Goal: Transaction & Acquisition: Purchase product/service

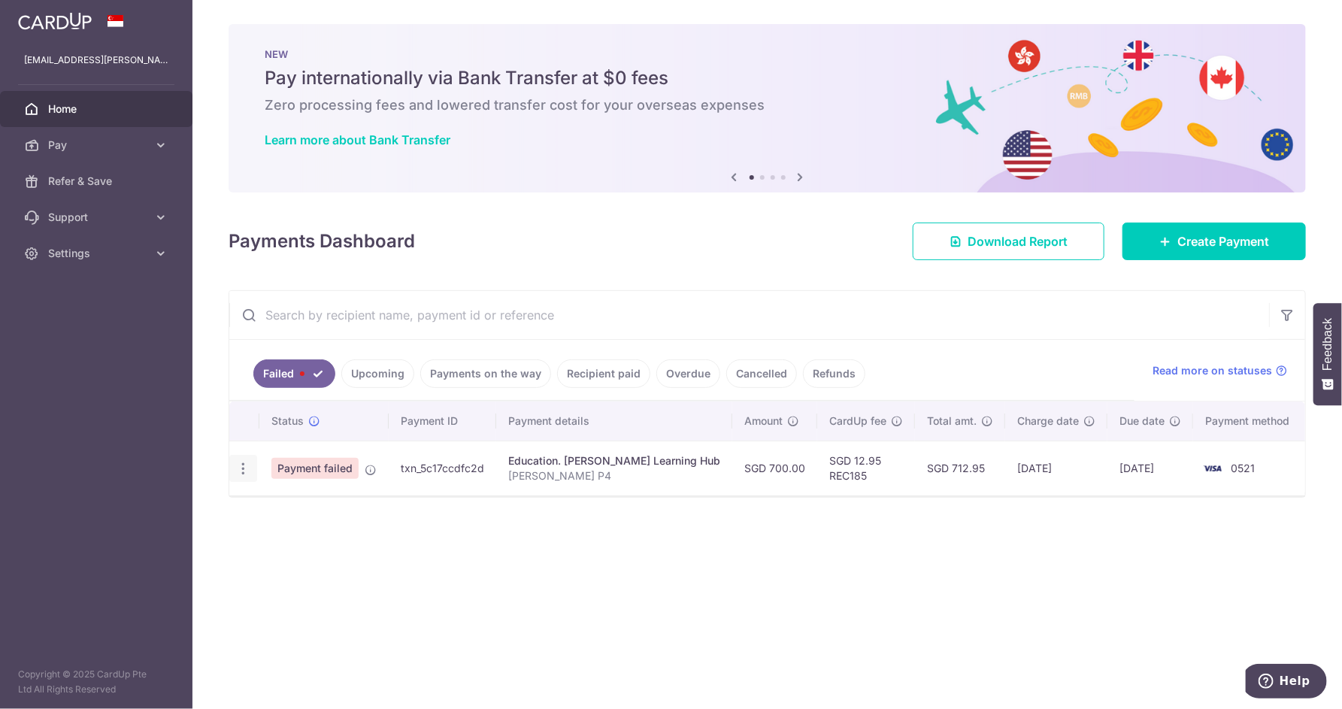
click at [244, 469] on icon "button" at bounding box center [243, 469] width 16 height 16
click at [338, 515] on span "Update payment" at bounding box center [323, 510] width 102 height 18
radio input "true"
type input "700.00"
type input "James P4"
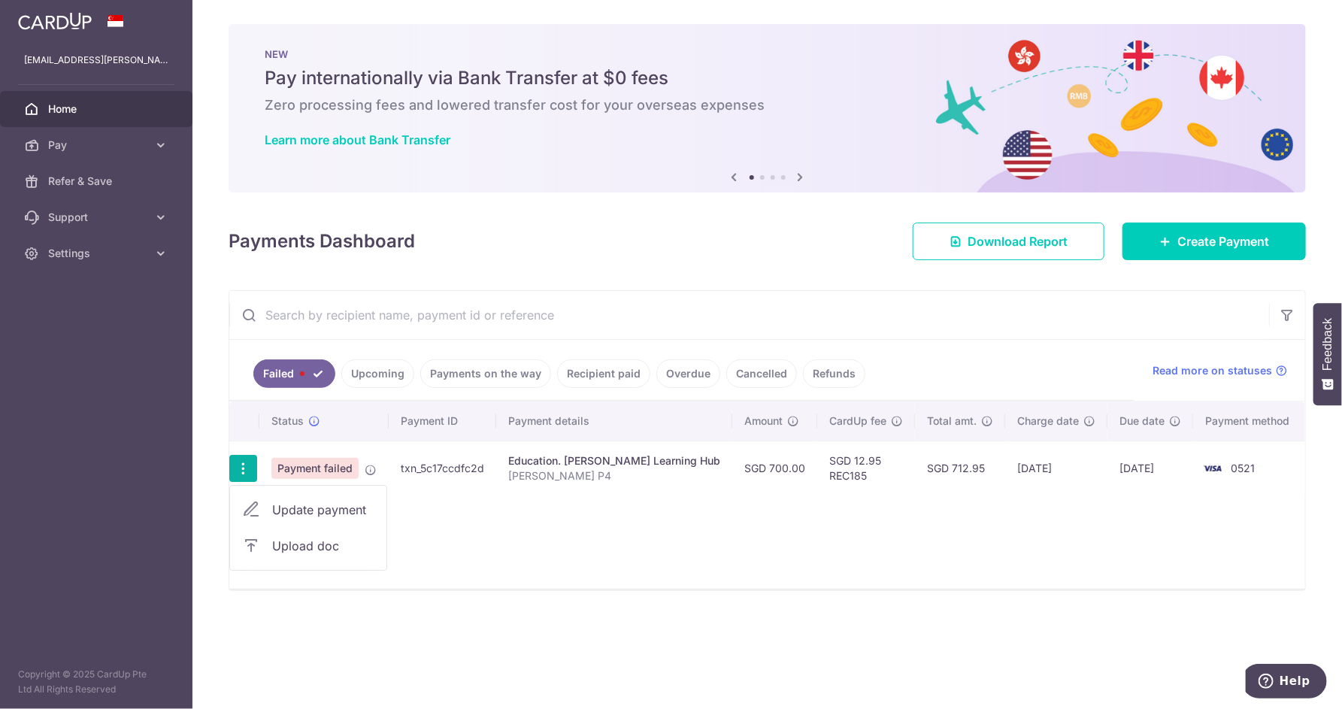
type input "REC185"
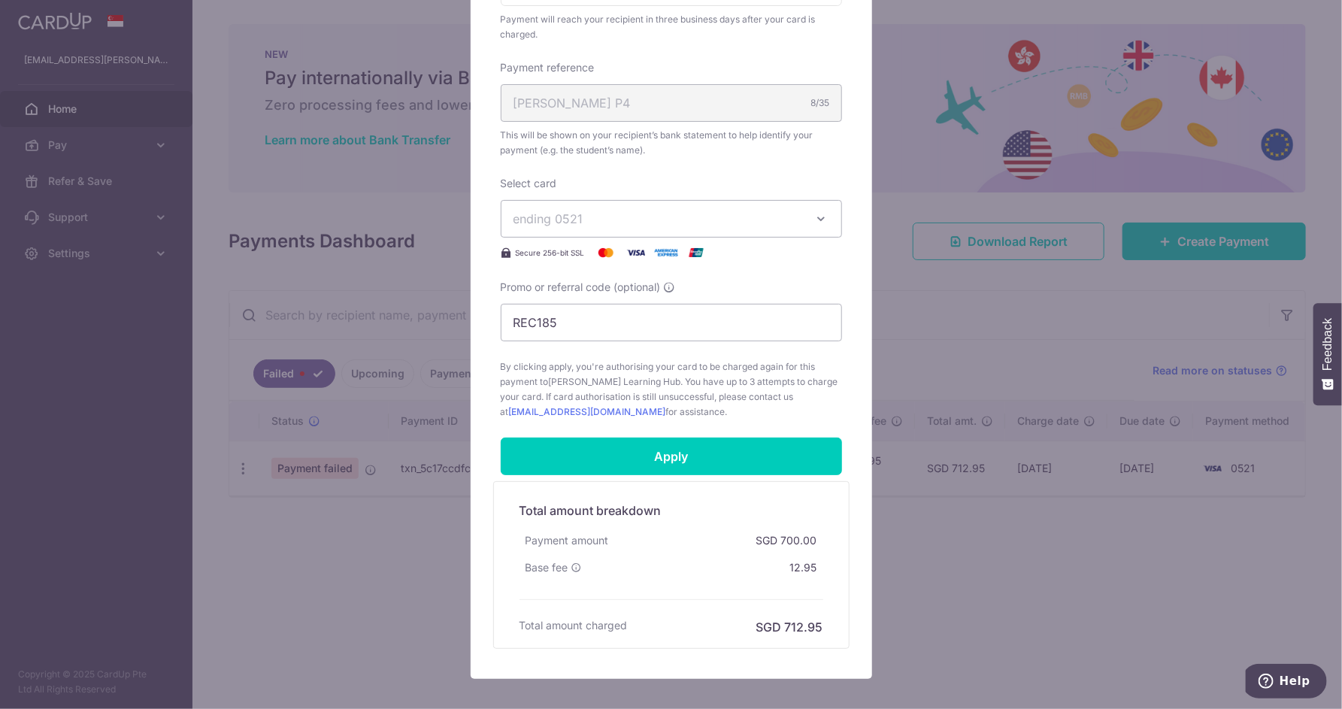
scroll to position [508, 0]
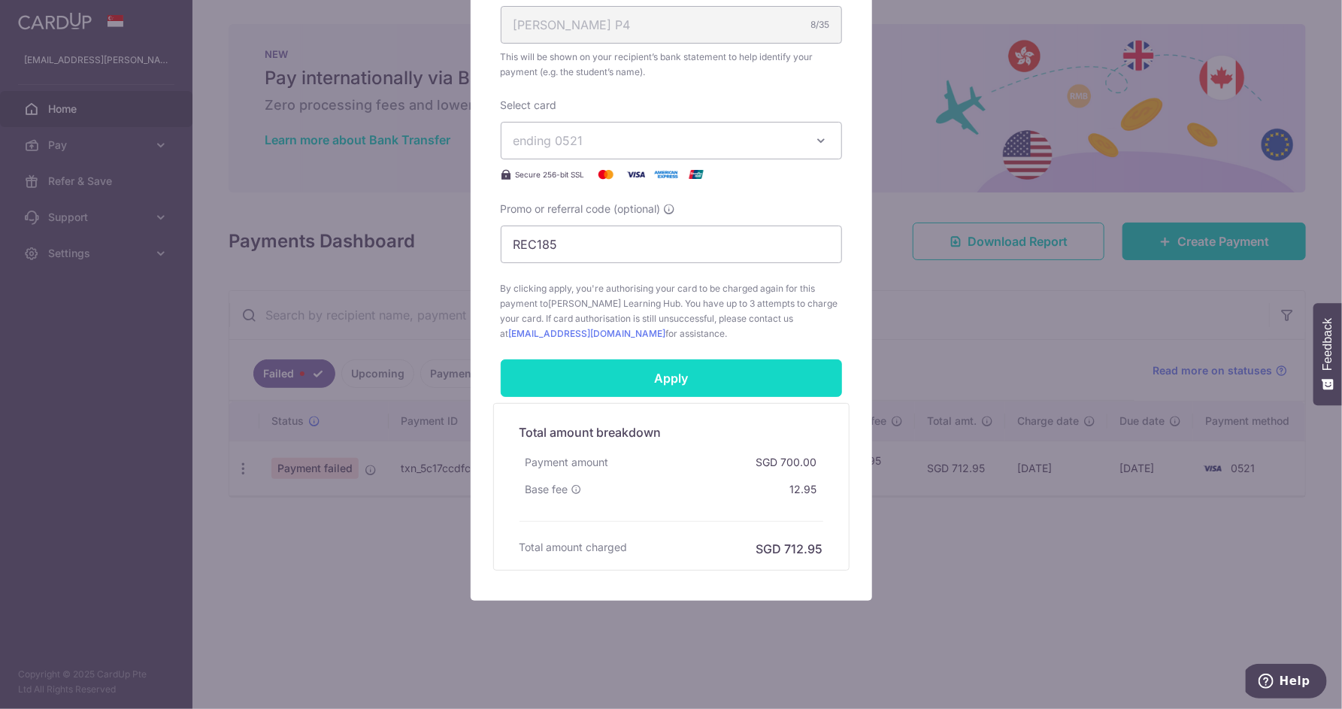
click at [742, 389] on input "Apply" at bounding box center [671, 378] width 341 height 38
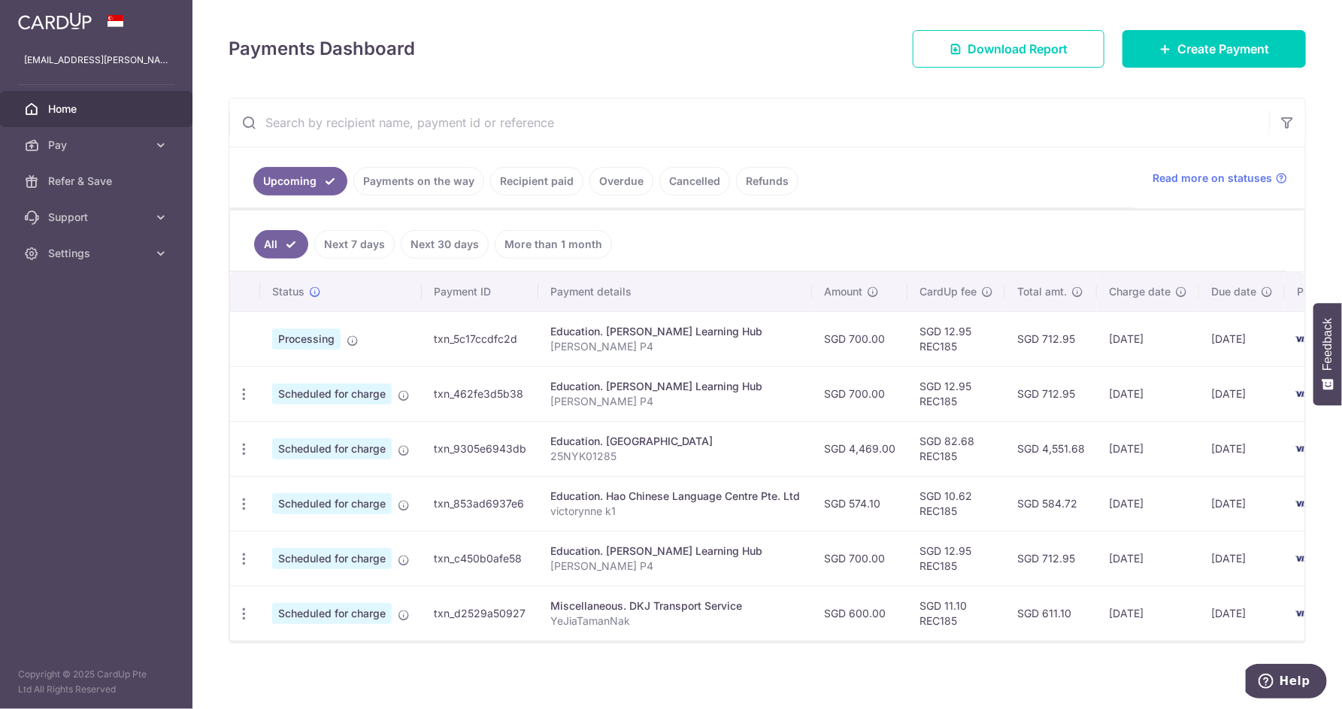
scroll to position [197, 0]
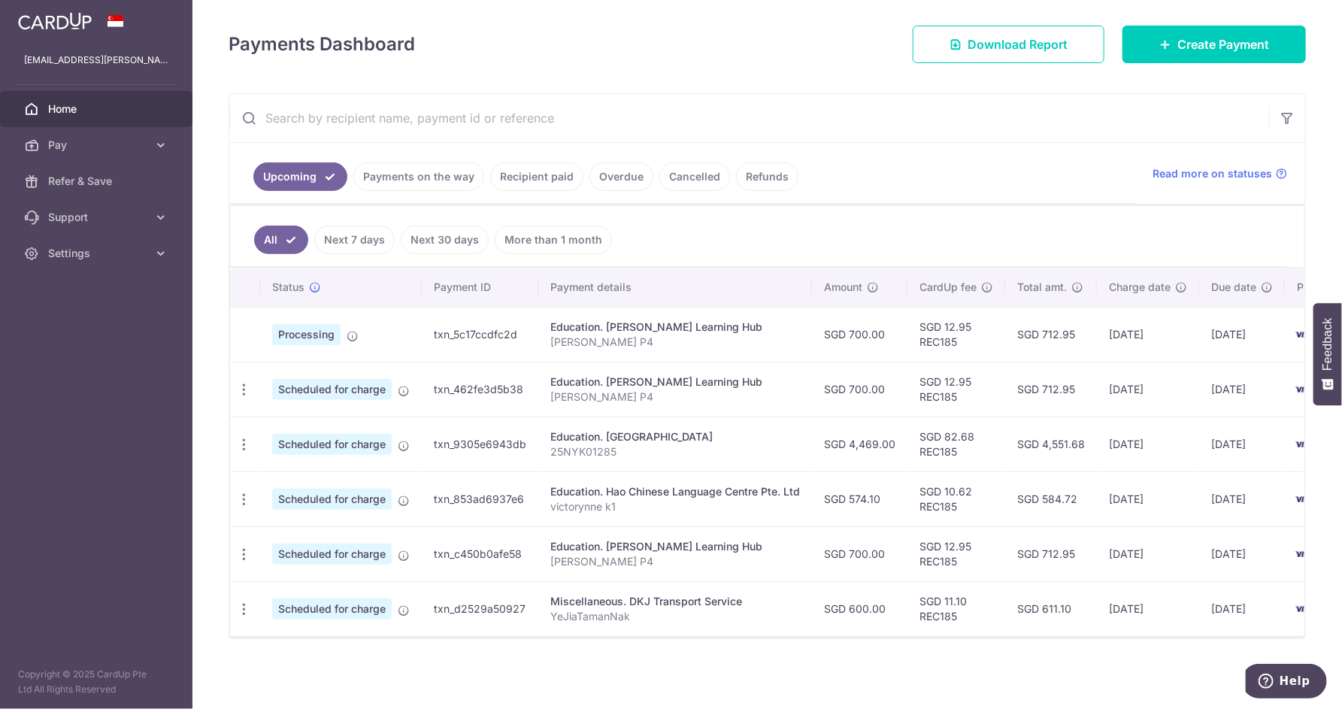
click at [513, 176] on link "Recipient paid" at bounding box center [536, 176] width 93 height 29
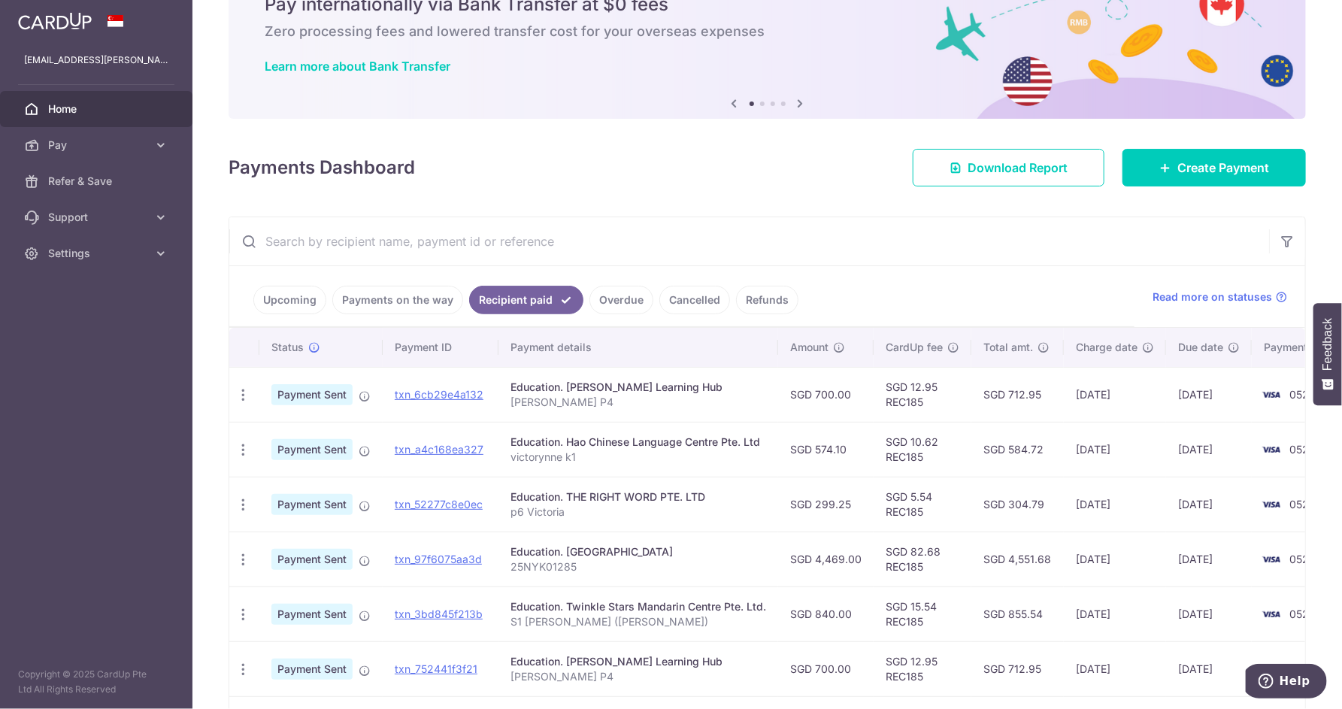
scroll to position [148, 0]
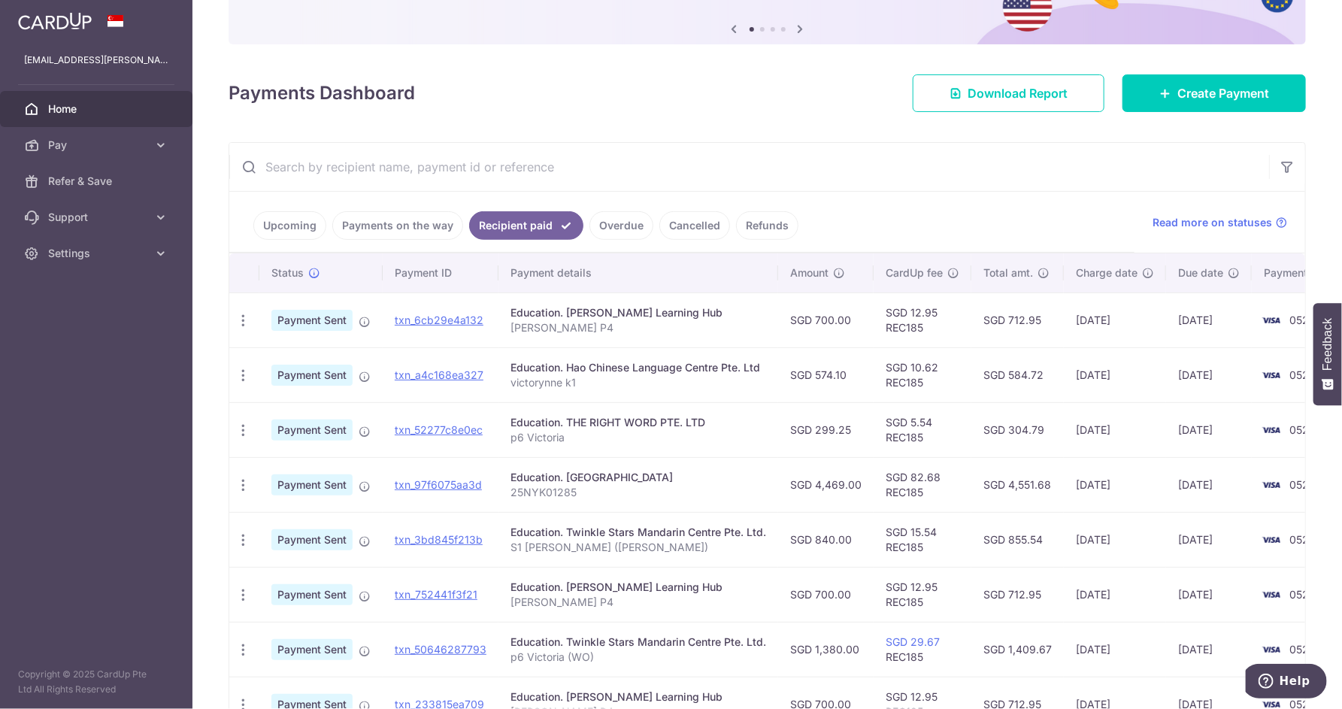
click at [571, 541] on p "S1 Jason (Pranajaya)" at bounding box center [639, 547] width 256 height 15
click at [450, 546] on td "txn_3bd845f213b" at bounding box center [441, 539] width 116 height 55
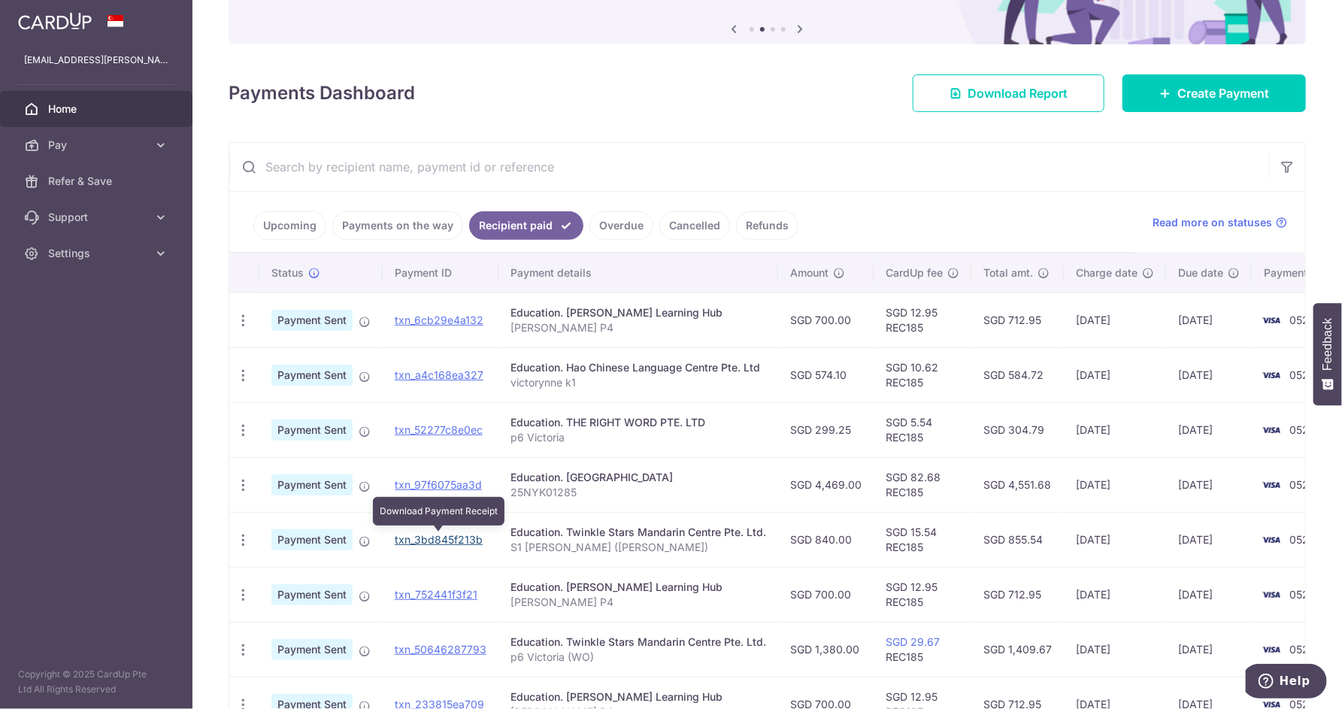
click at [453, 544] on link "txn_3bd845f213b" at bounding box center [439, 539] width 88 height 13
click at [247, 542] on icon "button" at bounding box center [243, 540] width 16 height 16
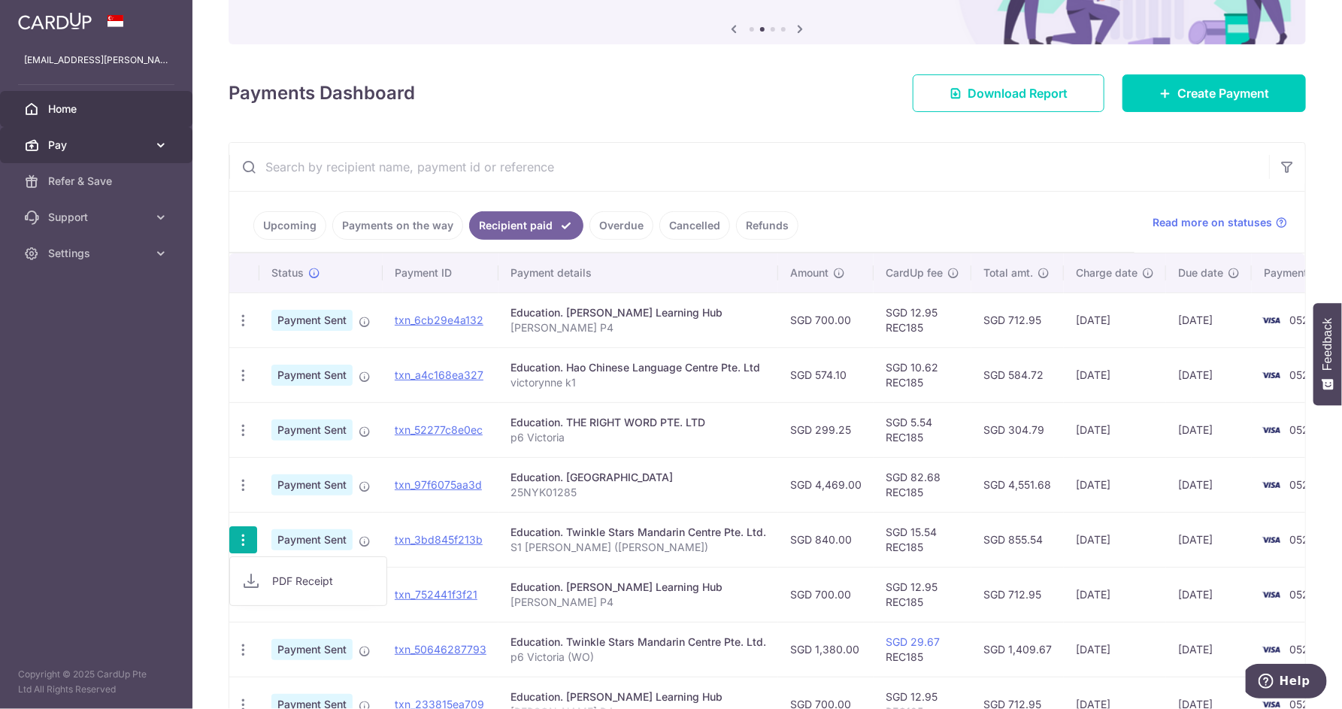
click at [141, 147] on span "Pay" at bounding box center [97, 145] width 99 height 15
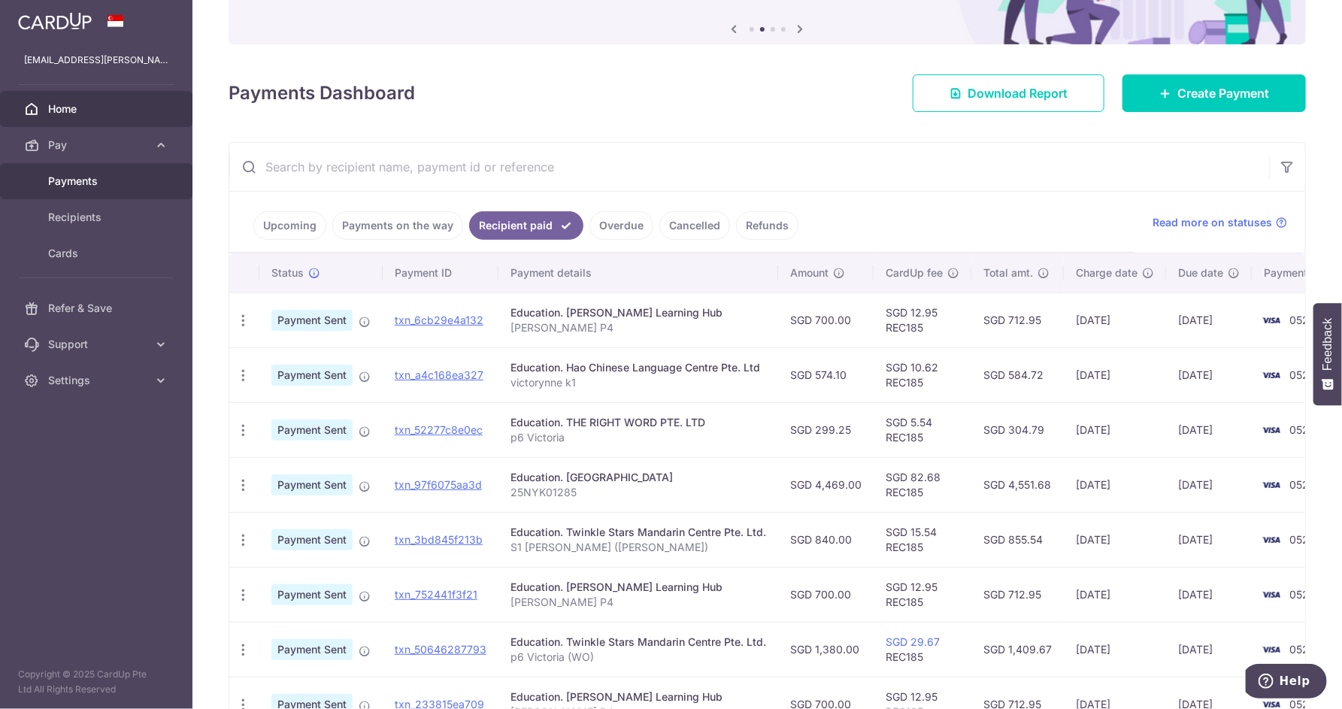
click at [149, 188] on link "Payments" at bounding box center [96, 181] width 193 height 36
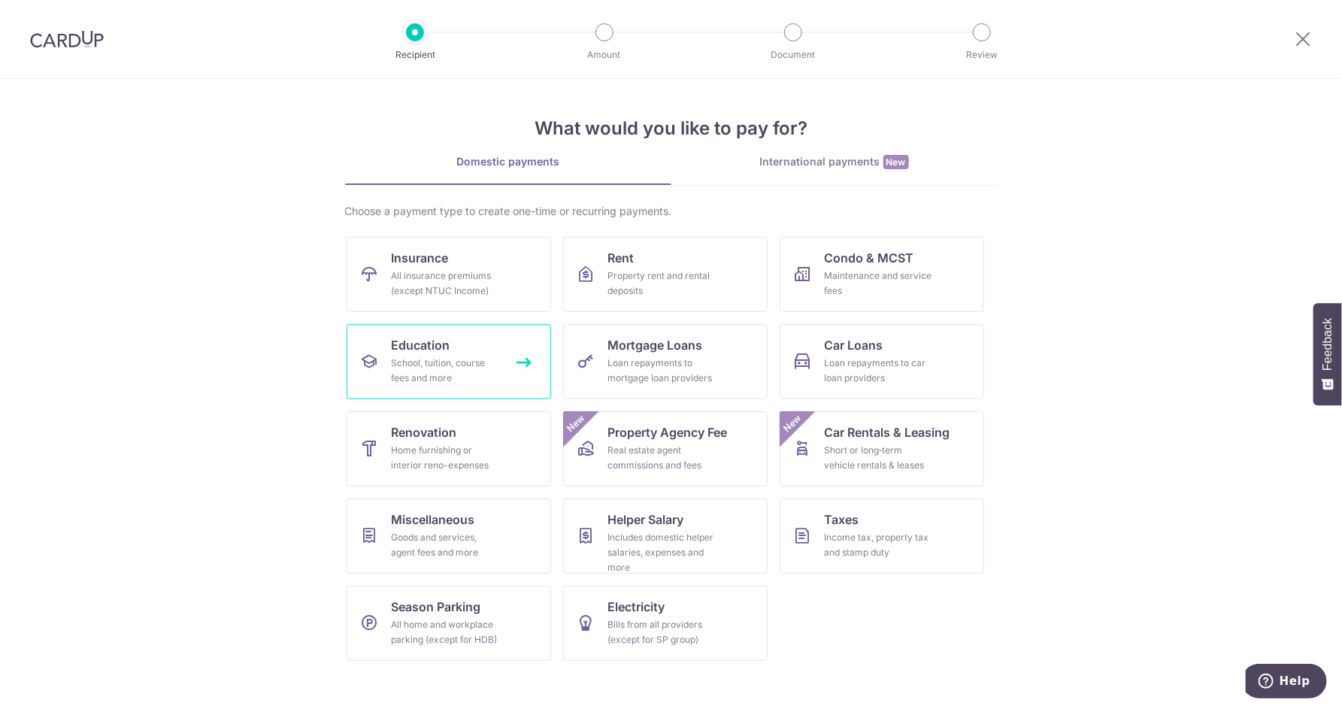
click at [484, 369] on div "School, tuition, course fees and more" at bounding box center [446, 371] width 108 height 30
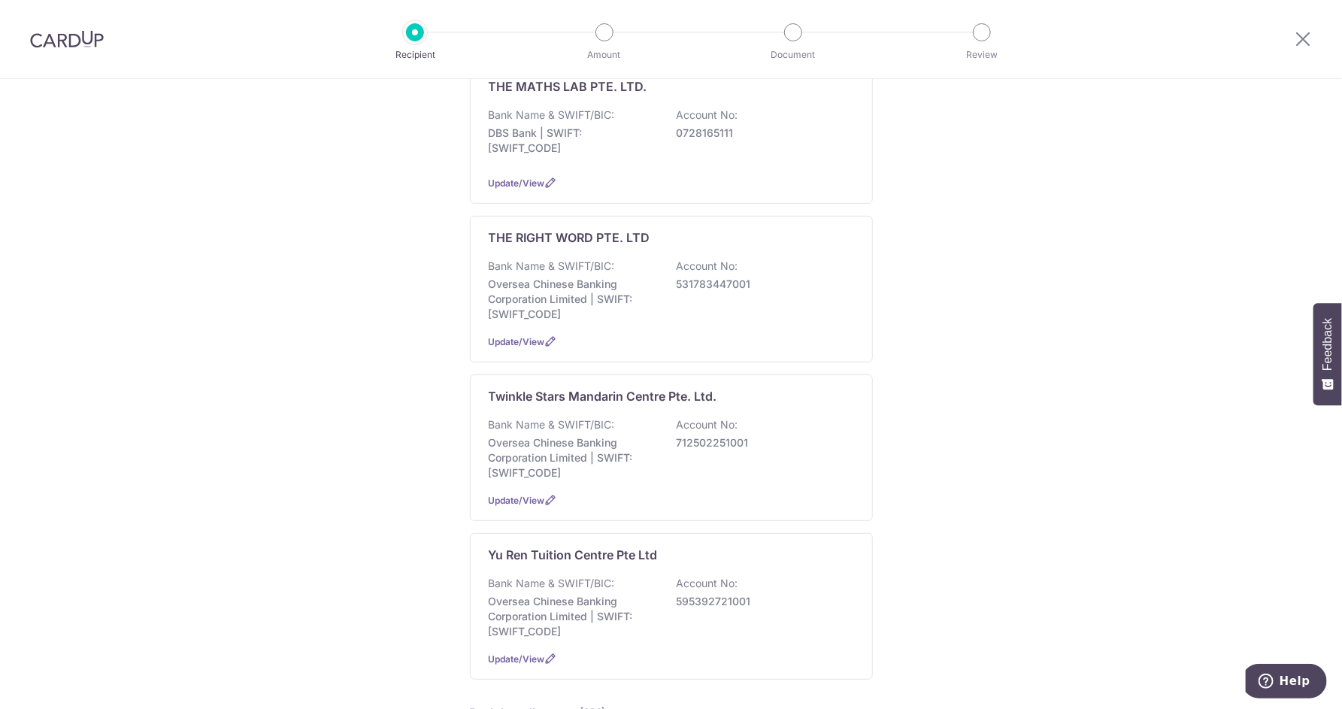
scroll to position [1260, 0]
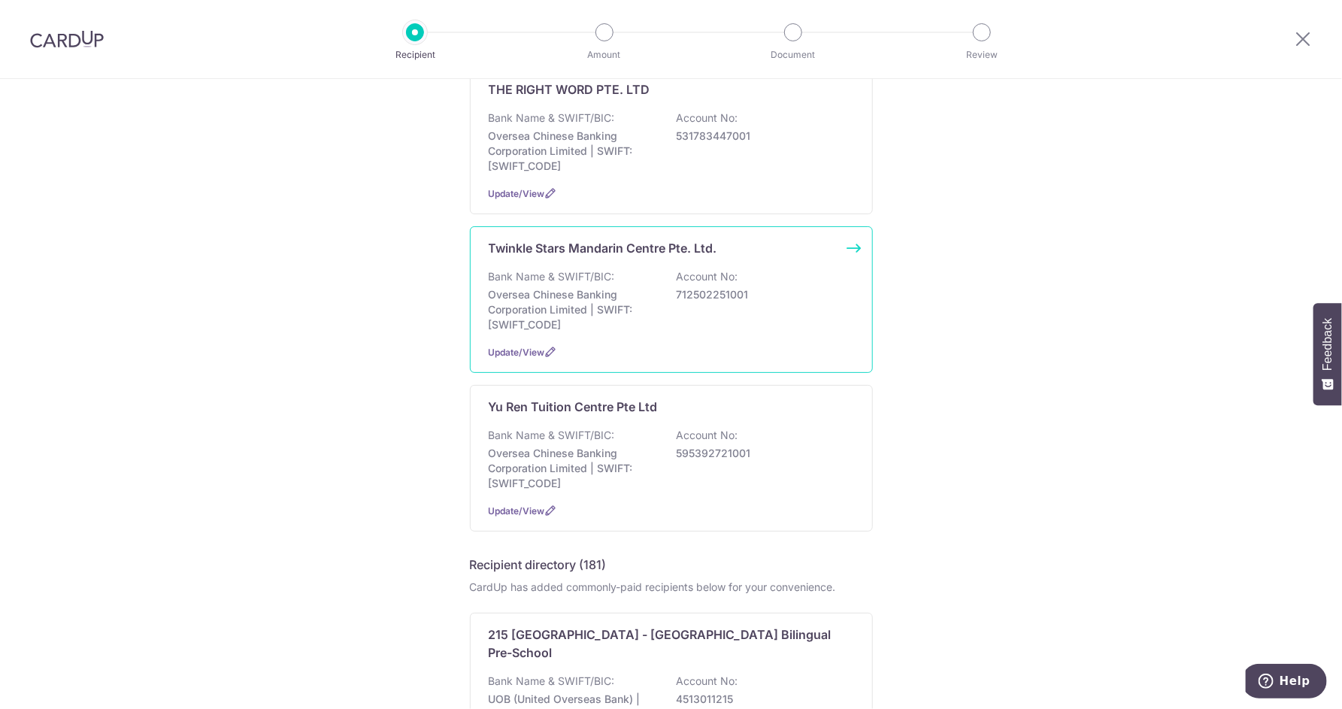
click at [650, 332] on div "Bank Name & SWIFT/BIC: Oversea Chinese Banking Corporation Limited | SWIFT: OCB…" at bounding box center [671, 300] width 365 height 63
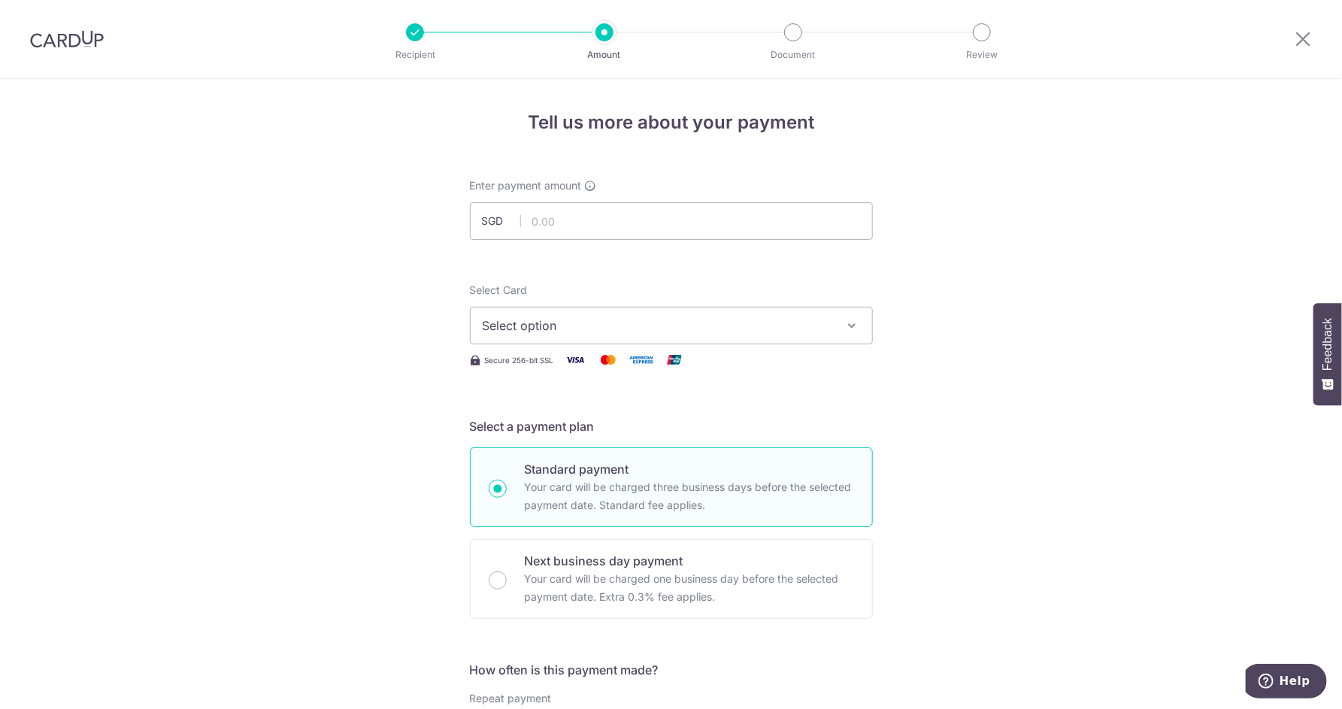
click at [693, 332] on span "Select option" at bounding box center [658, 326] width 350 height 18
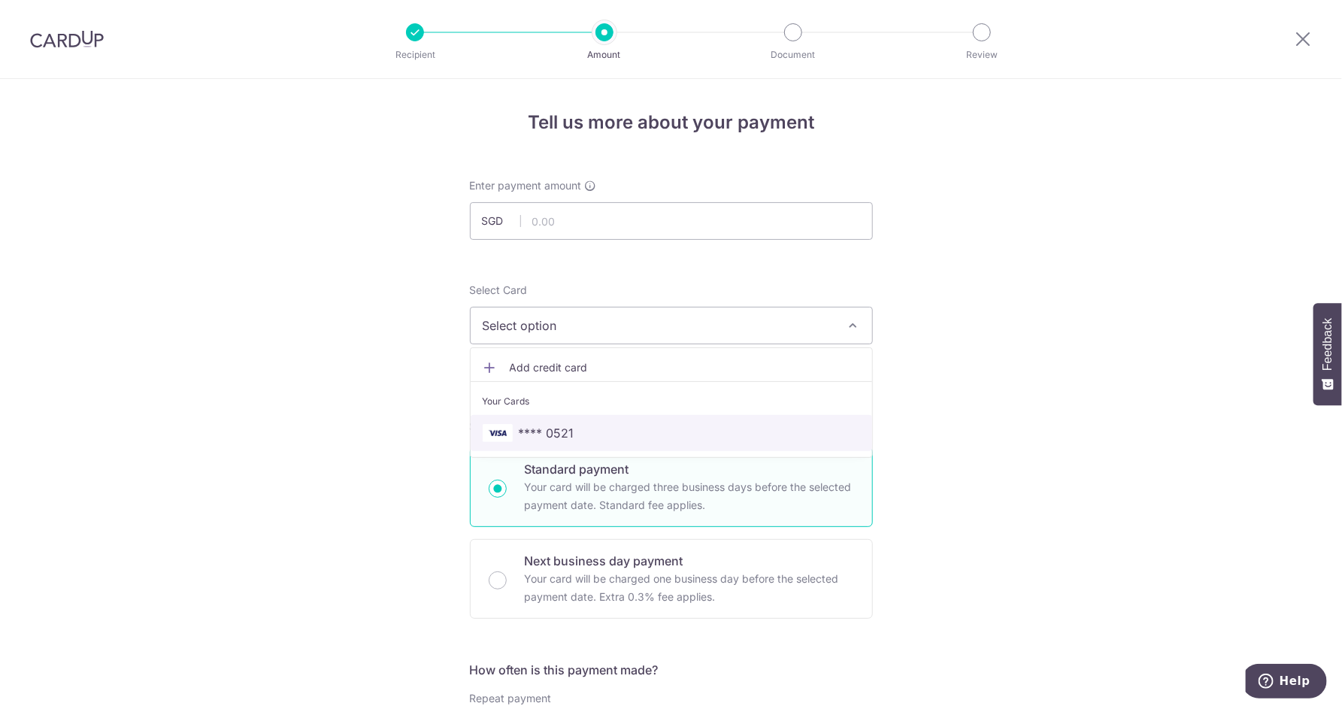
click at [599, 424] on link "**** 0521" at bounding box center [672, 433] width 402 height 36
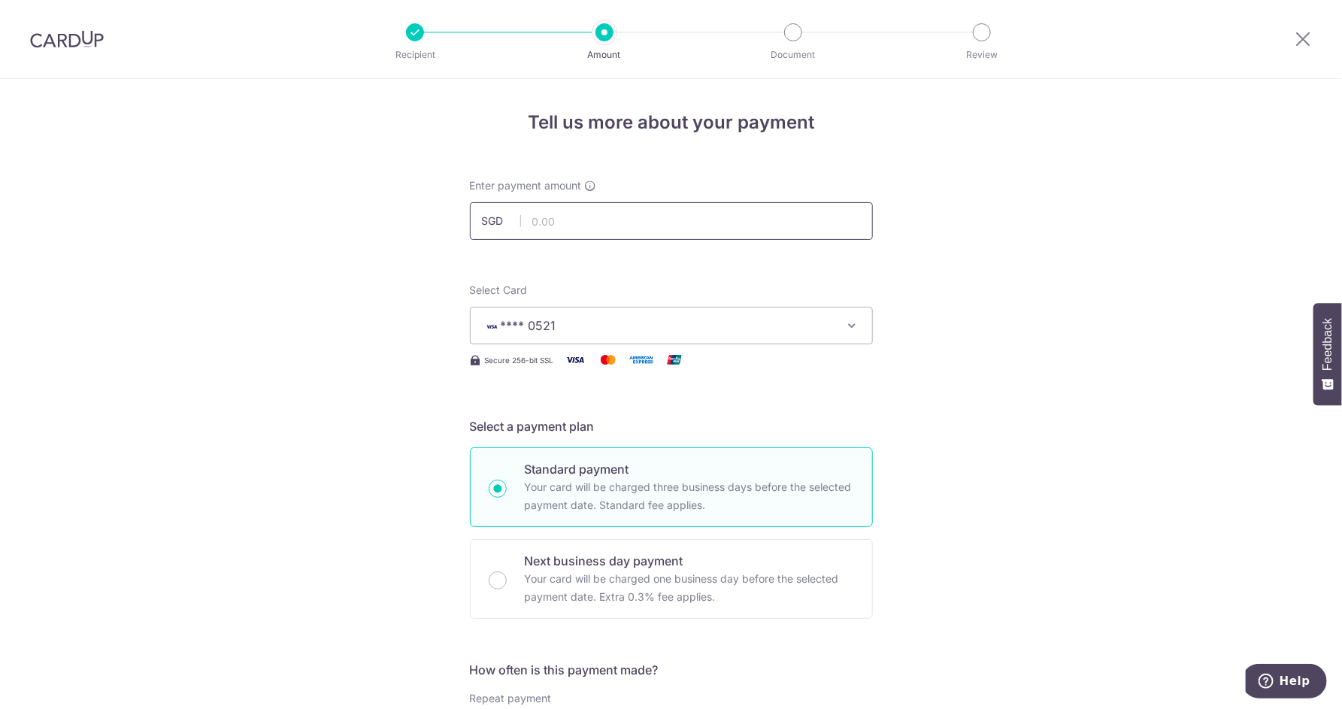
click at [644, 223] on input "text" at bounding box center [671, 221] width 403 height 38
type input "580.00"
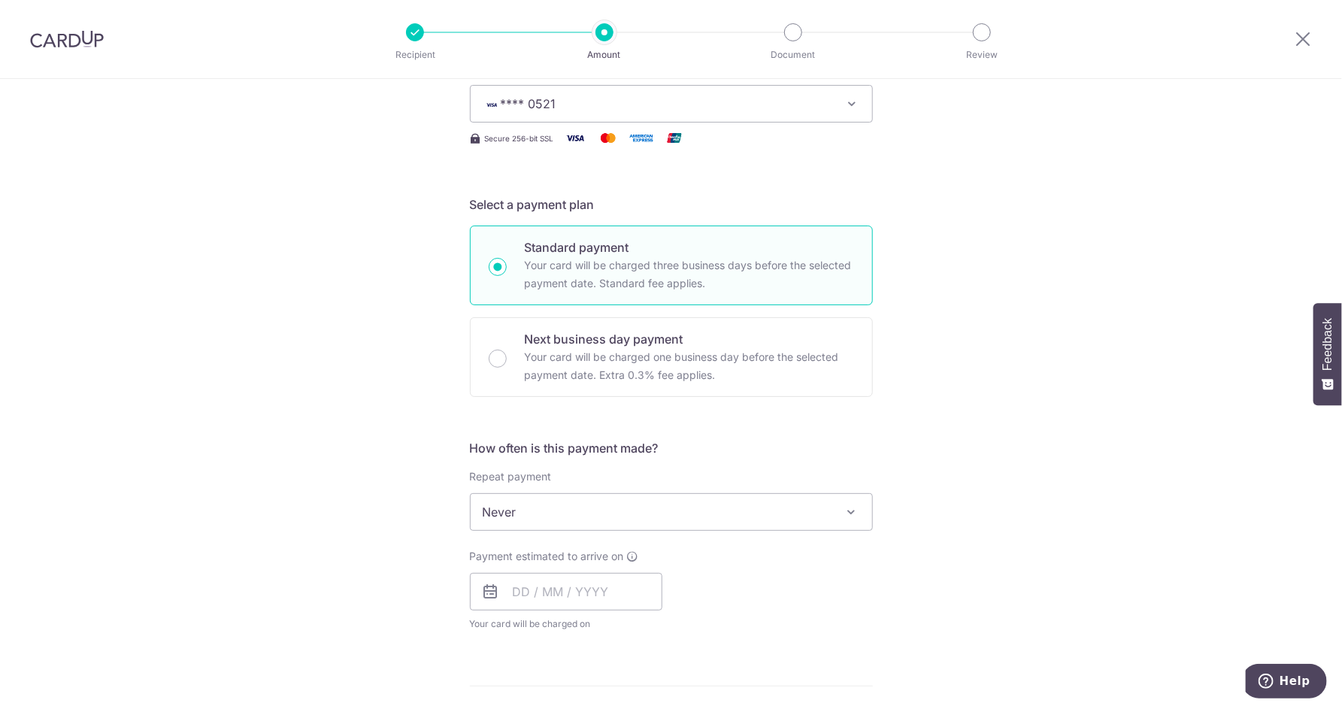
scroll to position [296, 0]
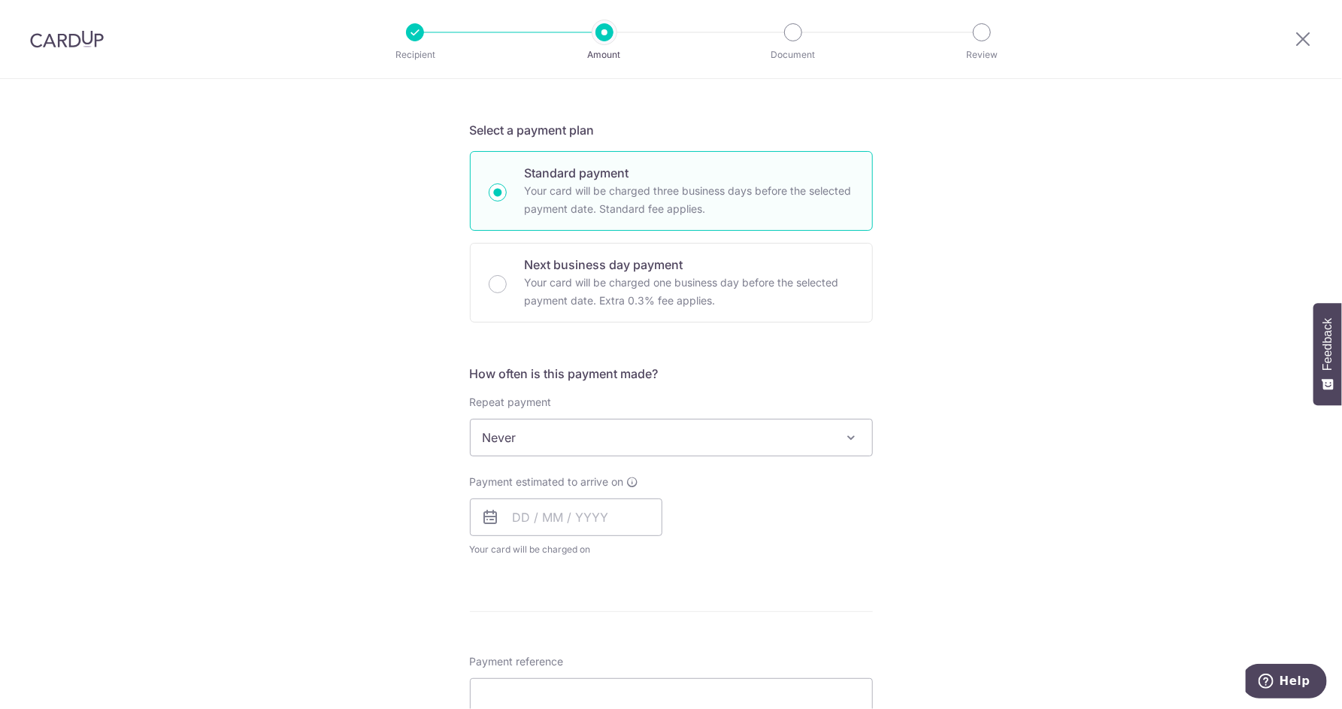
click at [821, 435] on span "Never" at bounding box center [672, 438] width 402 height 36
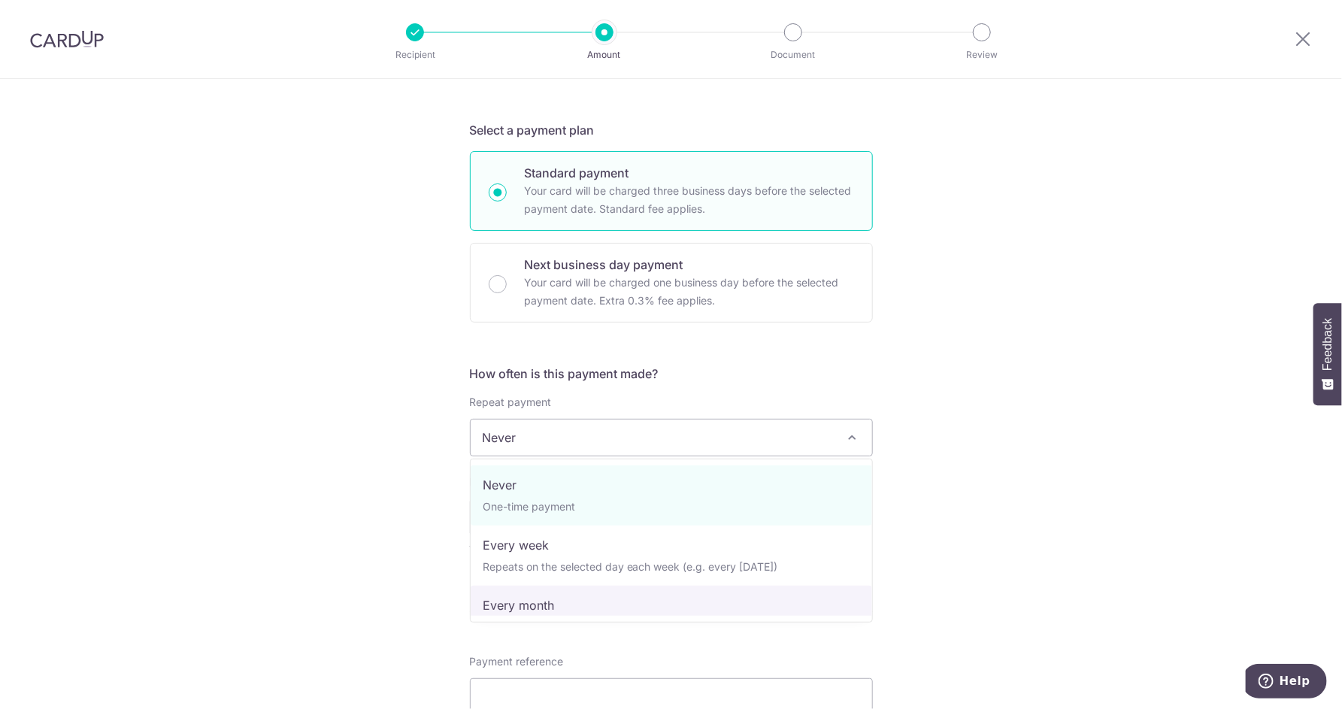
select select "3"
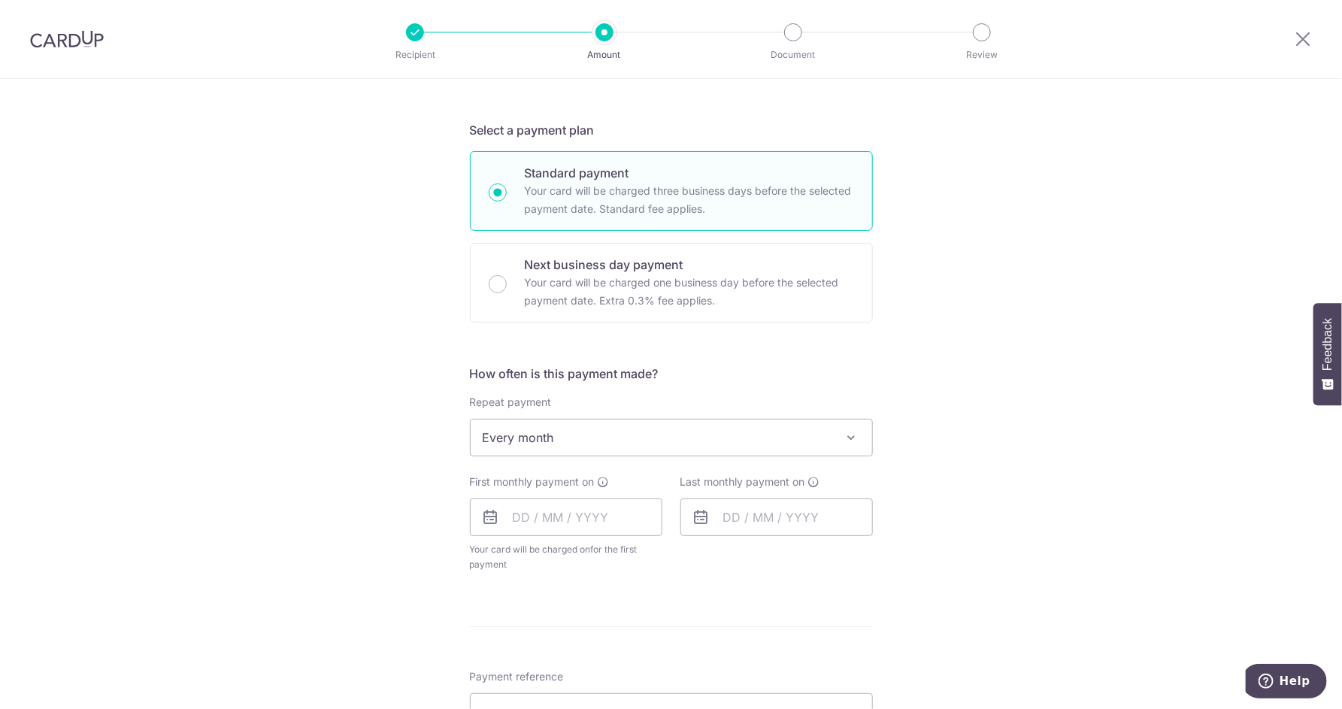
scroll to position [371, 0]
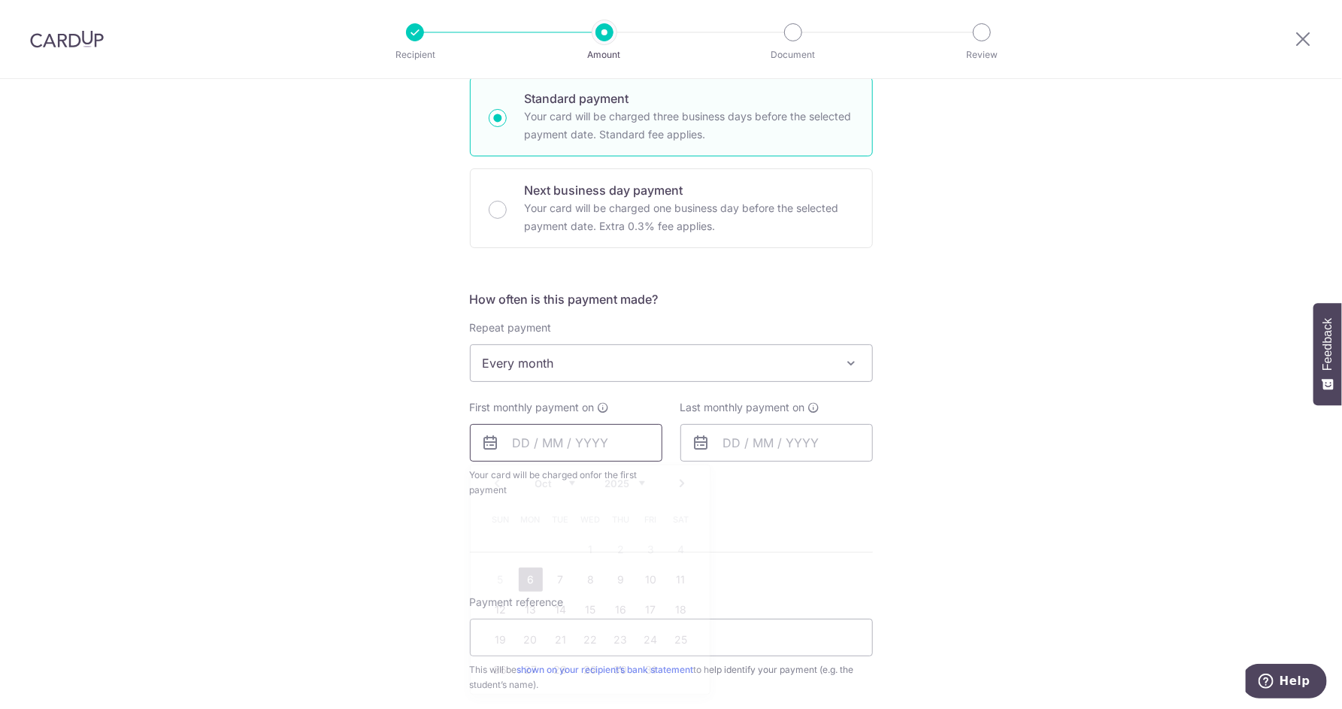
click at [607, 447] on input "text" at bounding box center [566, 443] width 193 height 38
click at [529, 581] on link "6" at bounding box center [531, 580] width 24 height 24
type input "[DATE]"
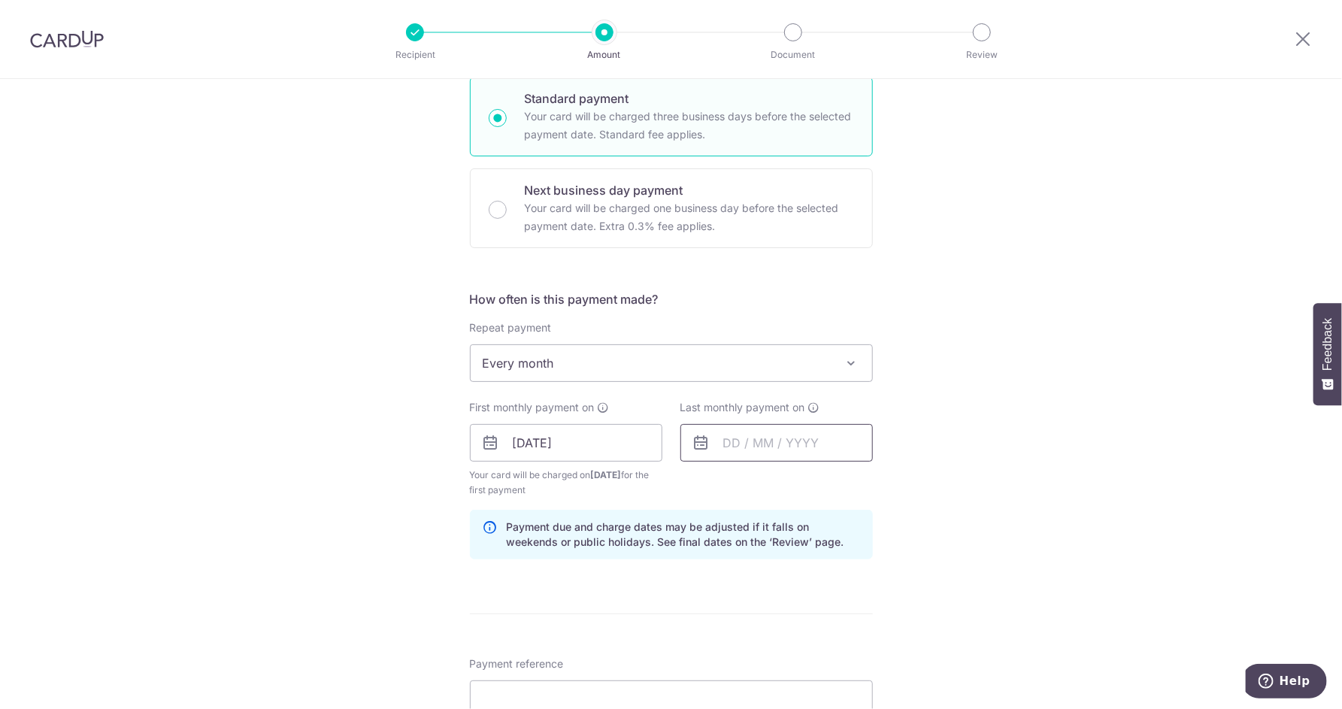
click at [741, 444] on input "text" at bounding box center [777, 443] width 193 height 38
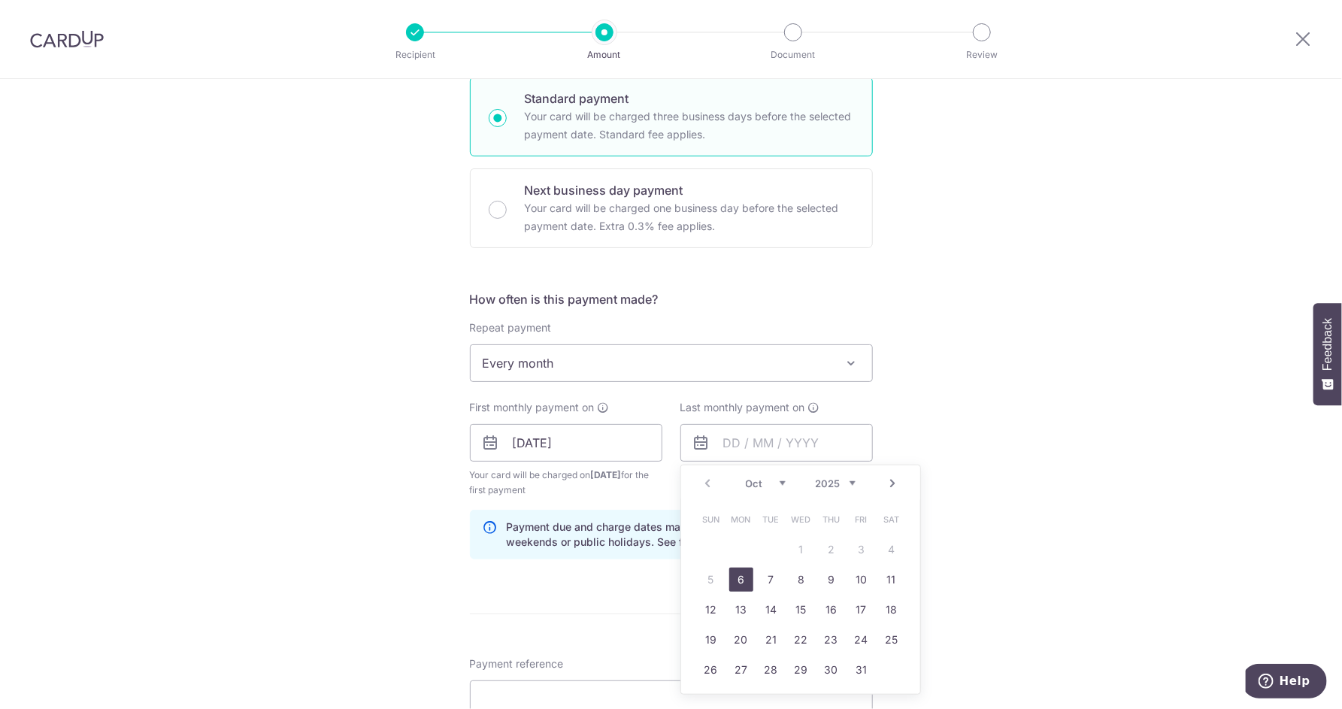
click at [896, 482] on link "Next" at bounding box center [893, 483] width 18 height 18
click at [869, 551] on link "5" at bounding box center [862, 550] width 24 height 24
type input "[DATE]"
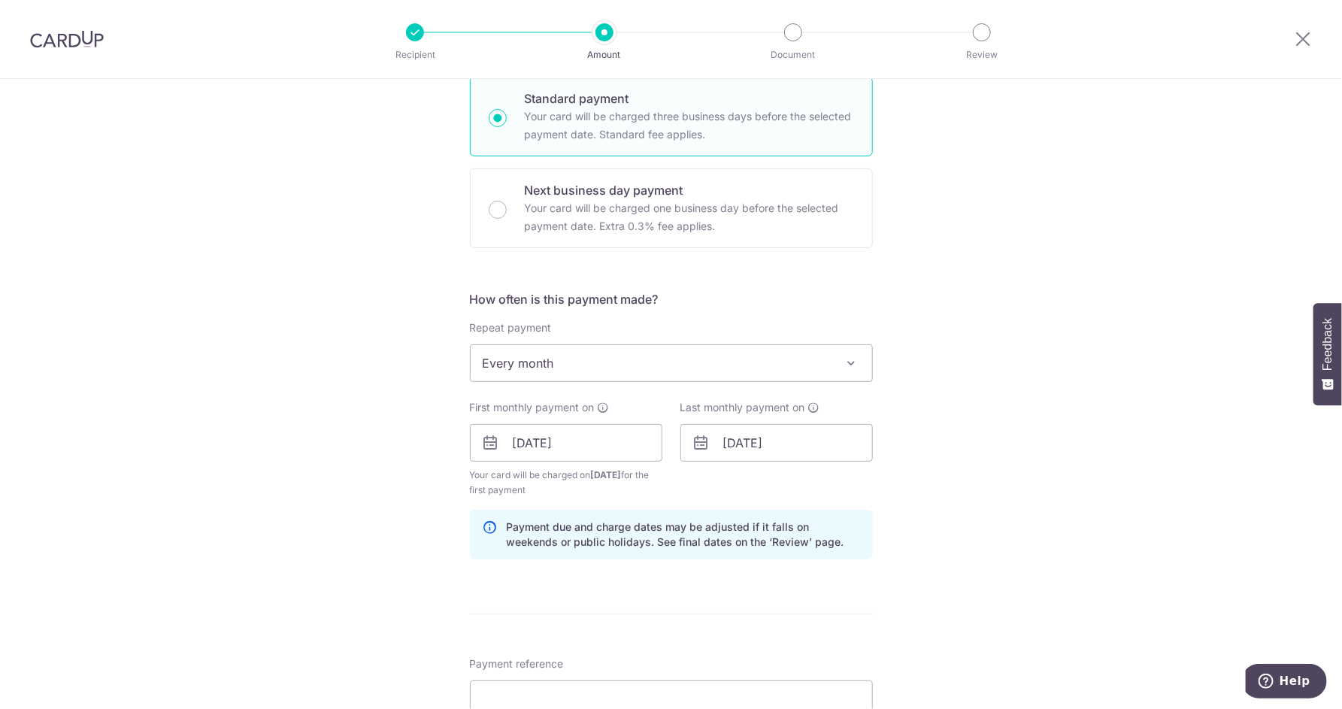
click at [914, 538] on div "Tell us more about your payment Enter payment amount SGD 580.00 580.00 Select C…" at bounding box center [671, 426] width 1342 height 1437
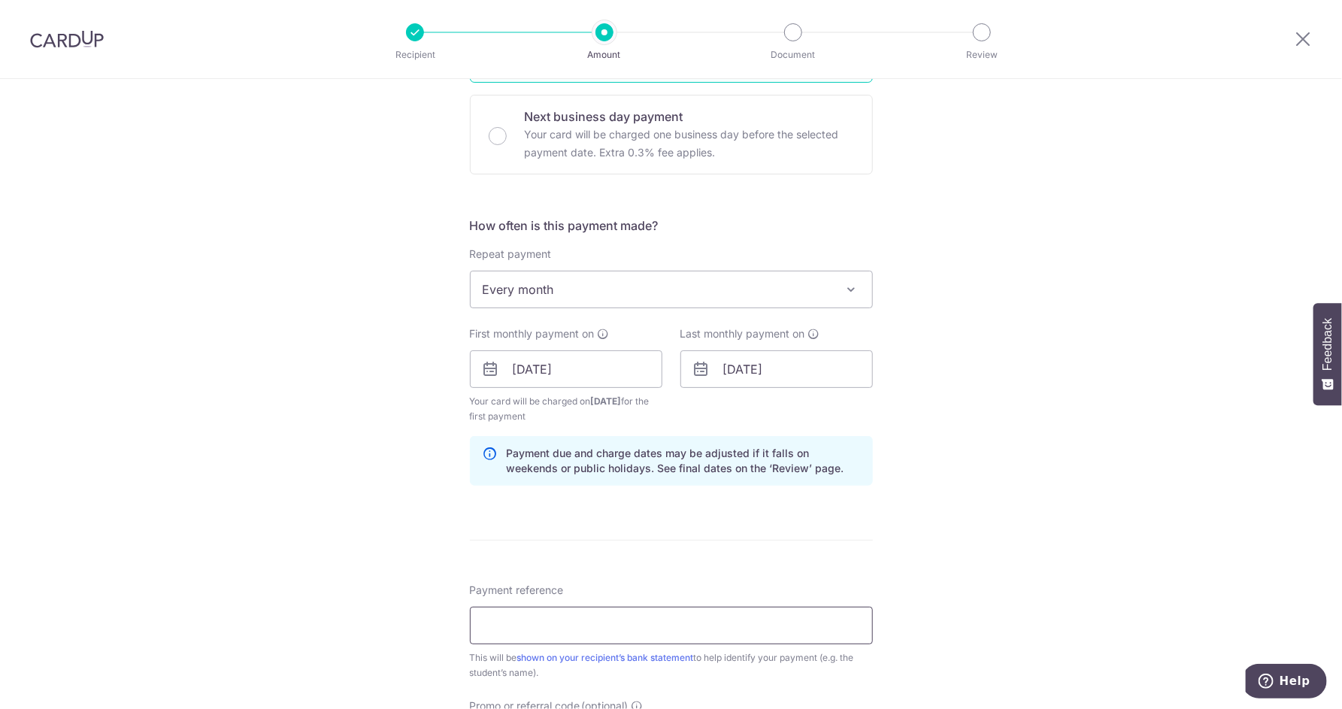
drag, startPoint x: 687, startPoint y: 596, endPoint x: 684, endPoint y: 608, distance: 12.6
click at [686, 603] on div "Payment reference This will be shown on your recipient’s bank statement to help…" at bounding box center [671, 632] width 403 height 98
click at [684, 614] on input "Payment reference" at bounding box center [671, 626] width 403 height 38
click at [593, 625] on input "Payment reference" at bounding box center [671, 626] width 403 height 38
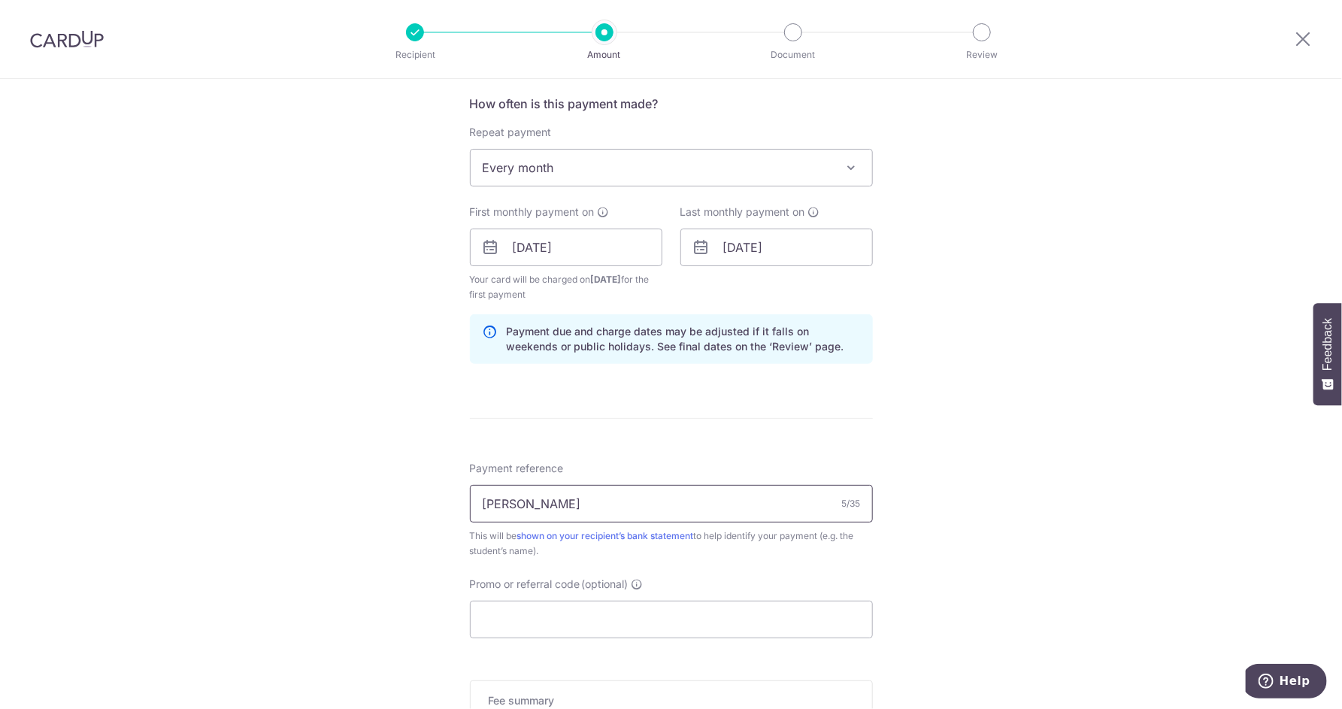
scroll to position [593, 0]
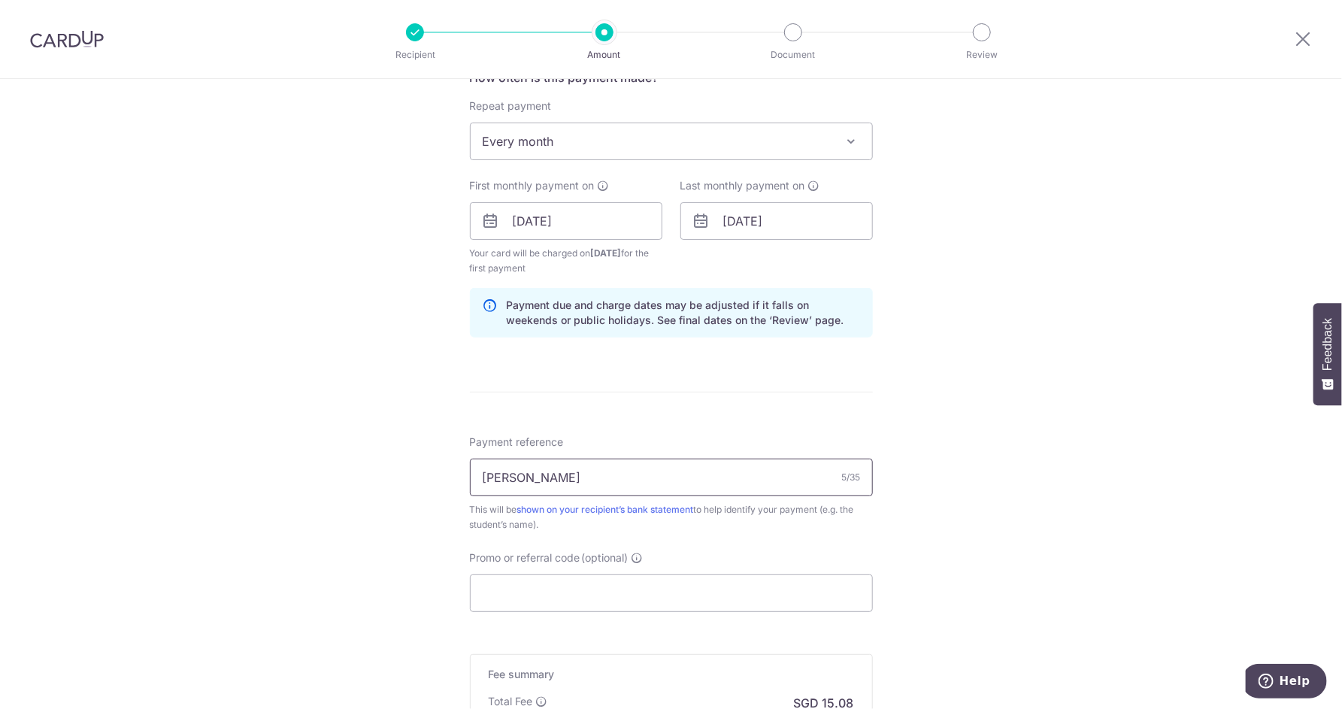
type input "[PERSON_NAME]"
click at [999, 486] on div "Tell us more about your payment Enter payment amount SGD 580.00 580.00 Select C…" at bounding box center [671, 204] width 1342 height 1437
click at [614, 590] on input "Promo or referral code (optional)" at bounding box center [671, 593] width 403 height 38
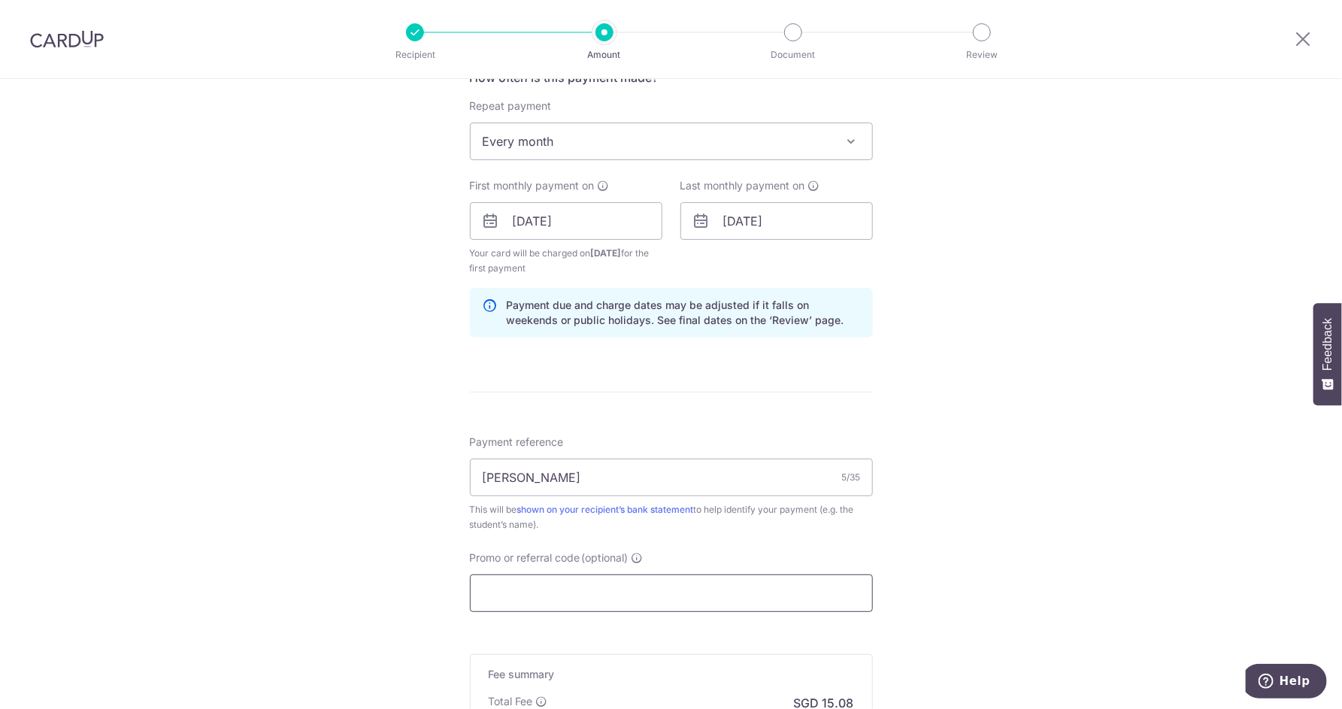
click at [614, 590] on input "Promo or referral code (optional)" at bounding box center [671, 593] width 403 height 38
type input "rec185"
click at [1012, 590] on div "Tell us more about your payment Enter payment amount SGD 580.00 580.00 Select C…" at bounding box center [671, 204] width 1342 height 1437
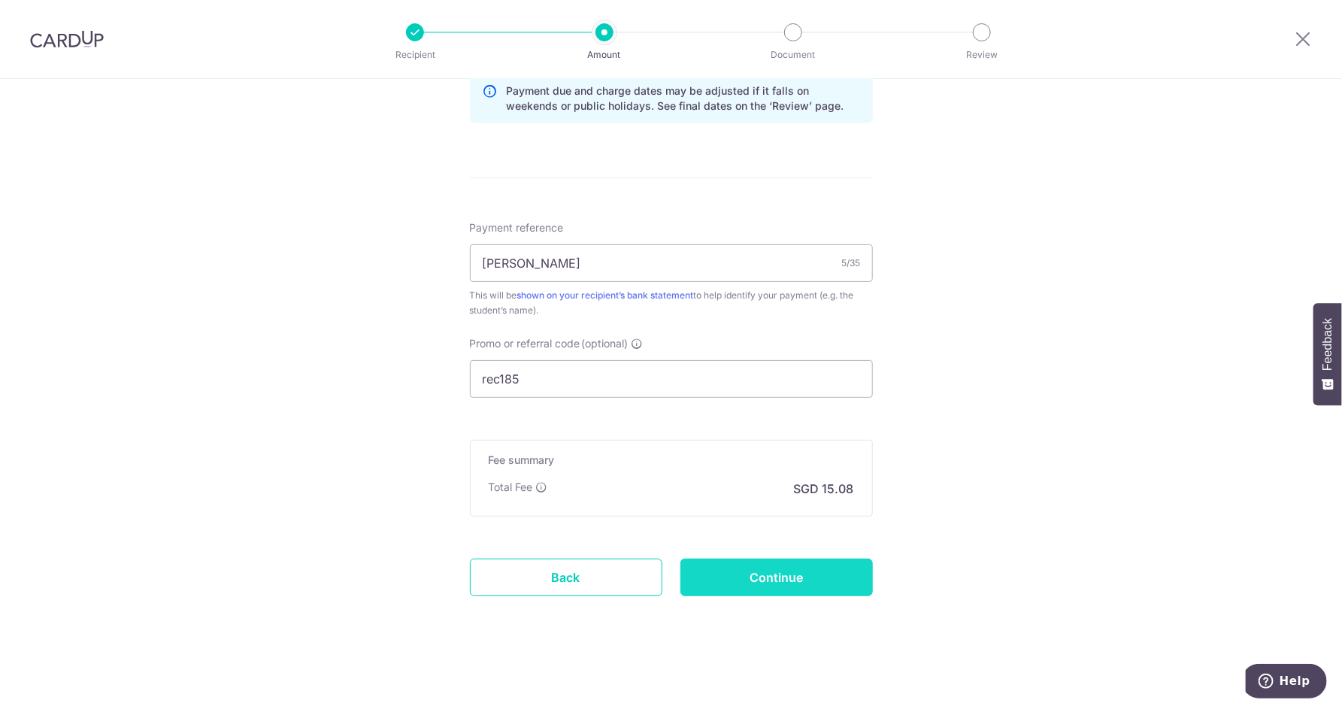
click at [790, 578] on input "Continue" at bounding box center [777, 578] width 193 height 38
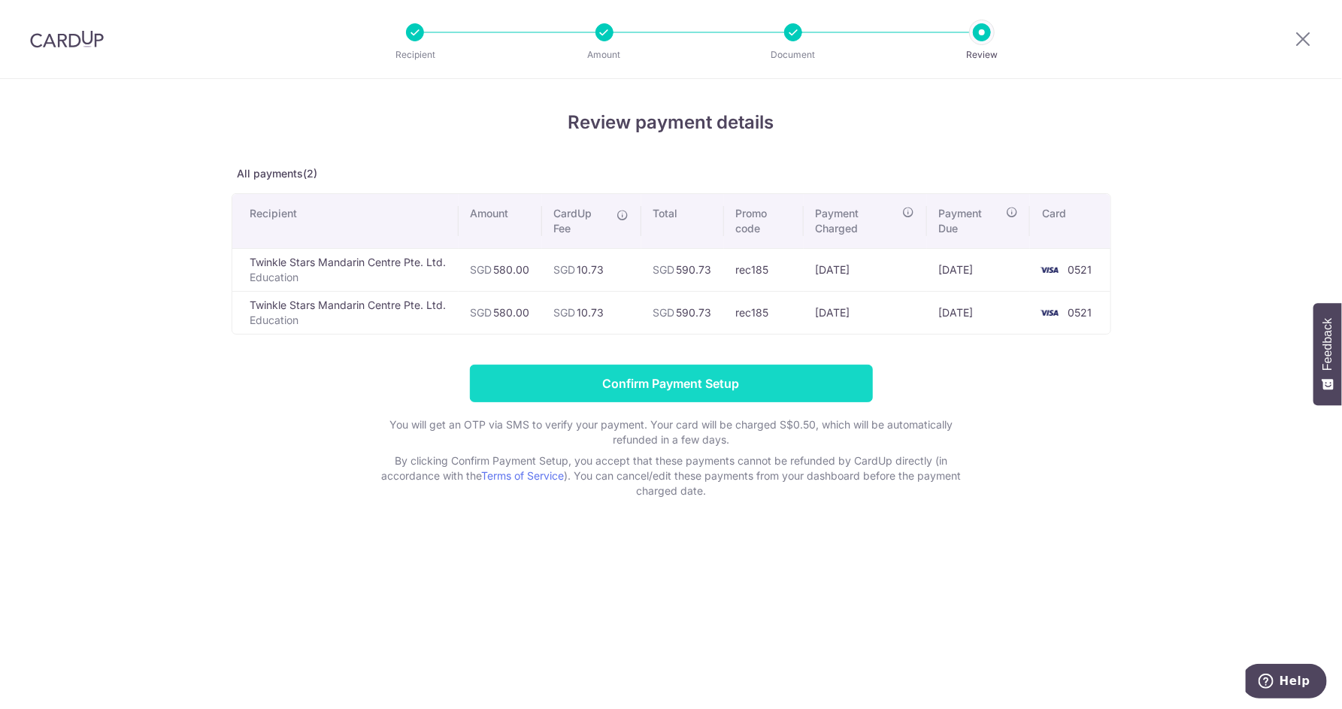
click at [752, 387] on input "Confirm Payment Setup" at bounding box center [671, 384] width 403 height 38
